Goal: Navigation & Orientation: Find specific page/section

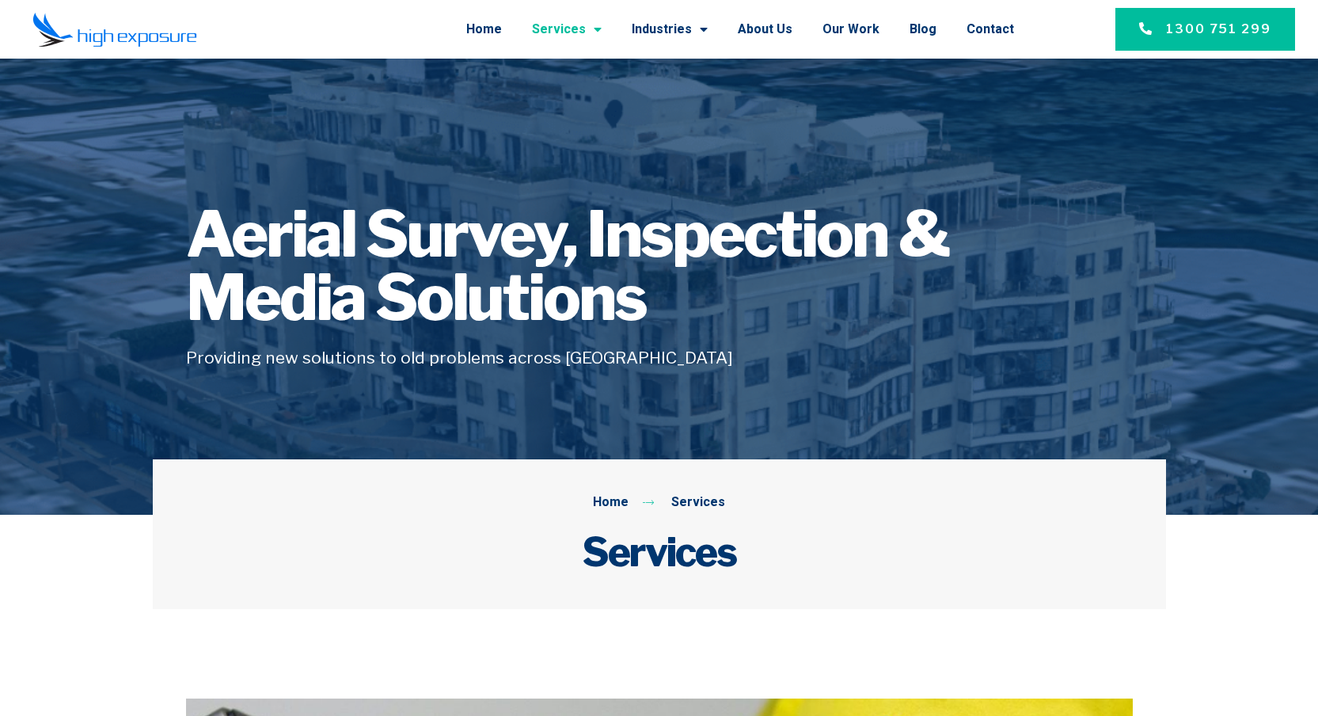
click at [160, 26] on img at bounding box center [114, 30] width 165 height 36
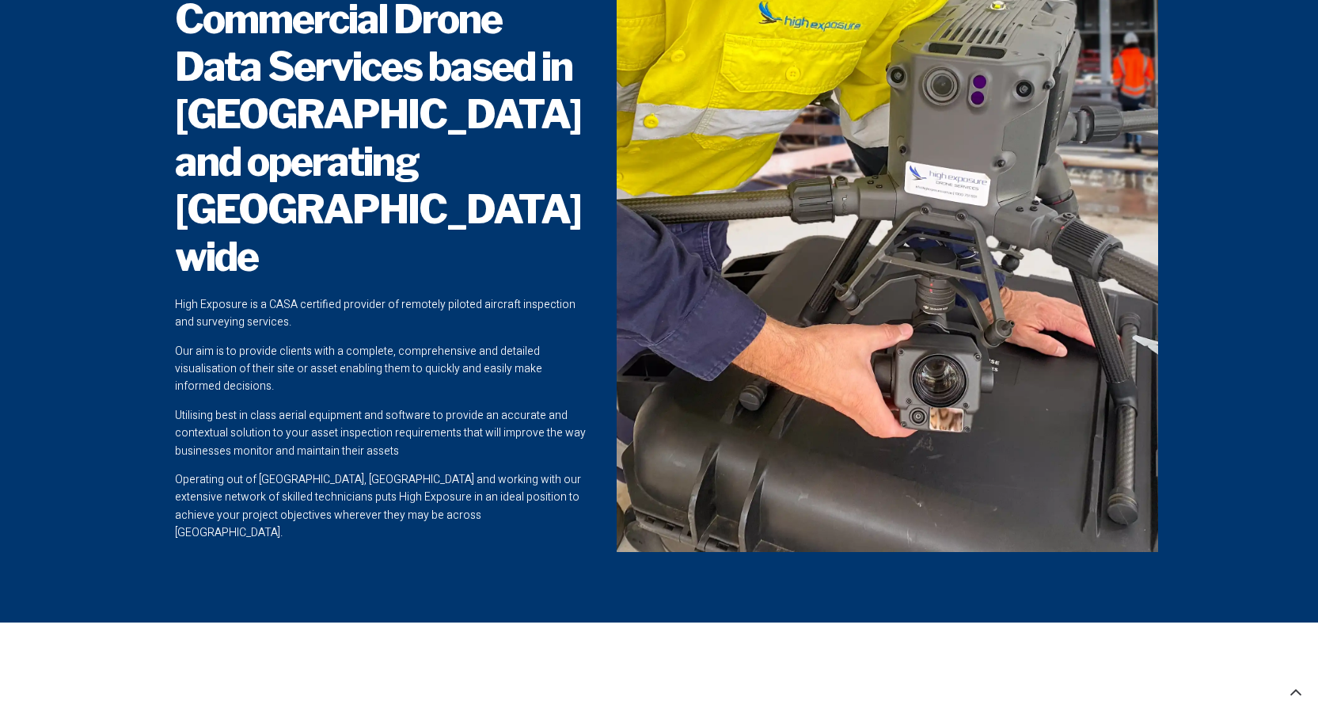
scroll to position [1311, 0]
